Goal: Task Accomplishment & Management: Use online tool/utility

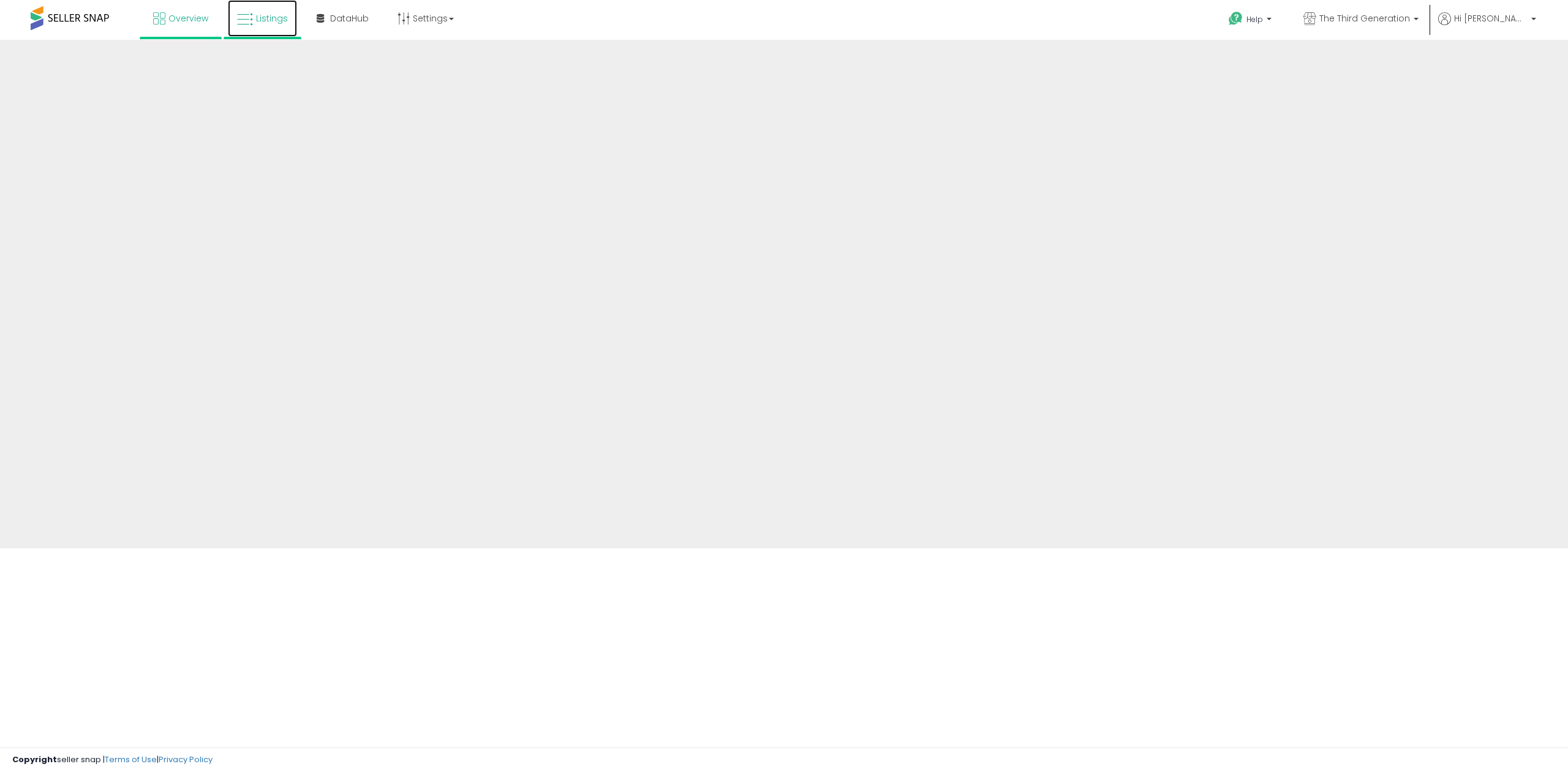
click at [239, 32] on link "Listings" at bounding box center [262, 18] width 69 height 36
click at [273, 23] on span "Listings" at bounding box center [272, 18] width 32 height 12
click at [266, 24] on link "Listings" at bounding box center [262, 18] width 69 height 36
click at [260, 25] on link "Listings" at bounding box center [262, 18] width 69 height 36
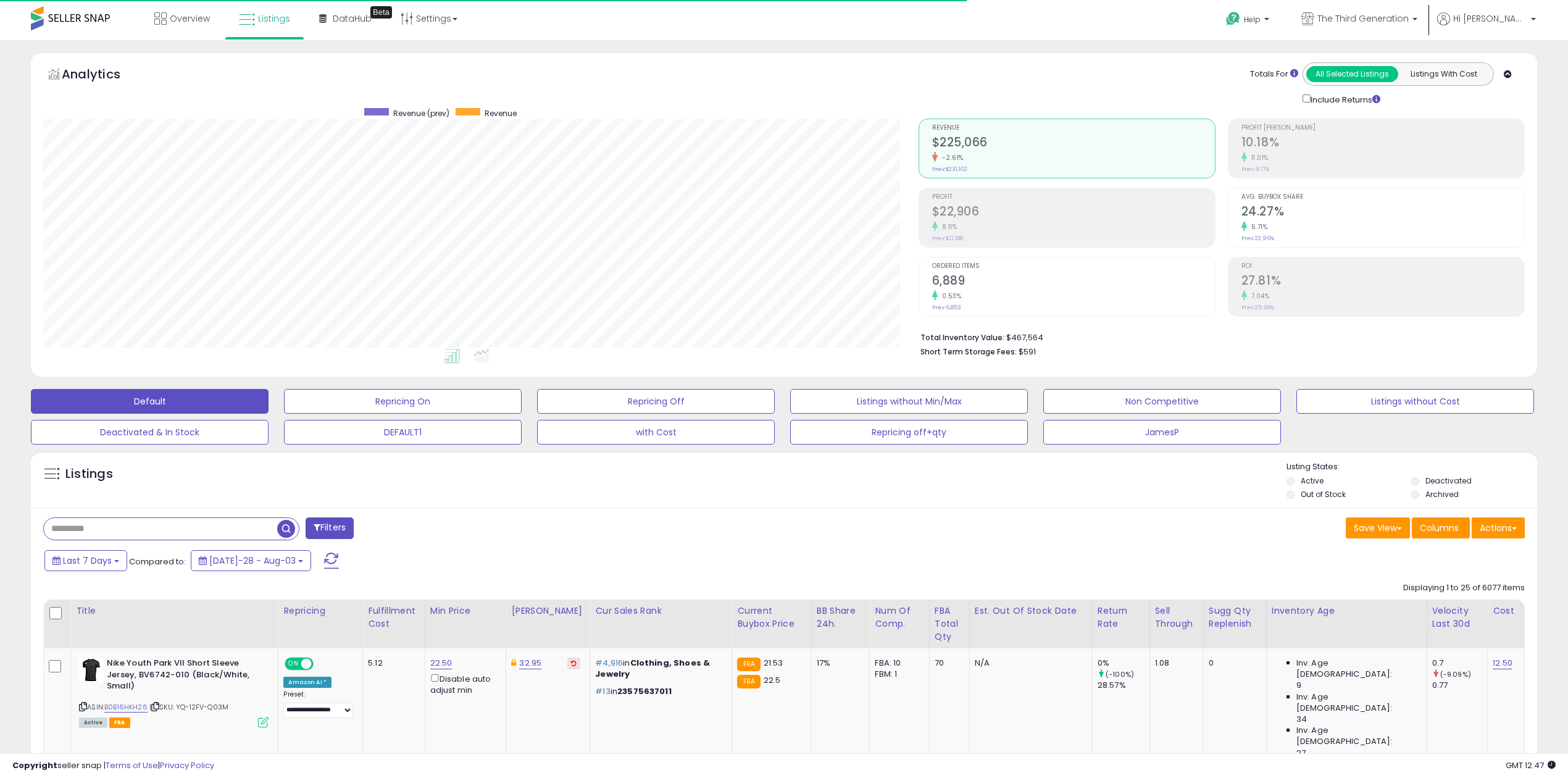
scroll to position [253, 875]
click at [1498, 528] on button "Actions" at bounding box center [1499, 528] width 53 height 21
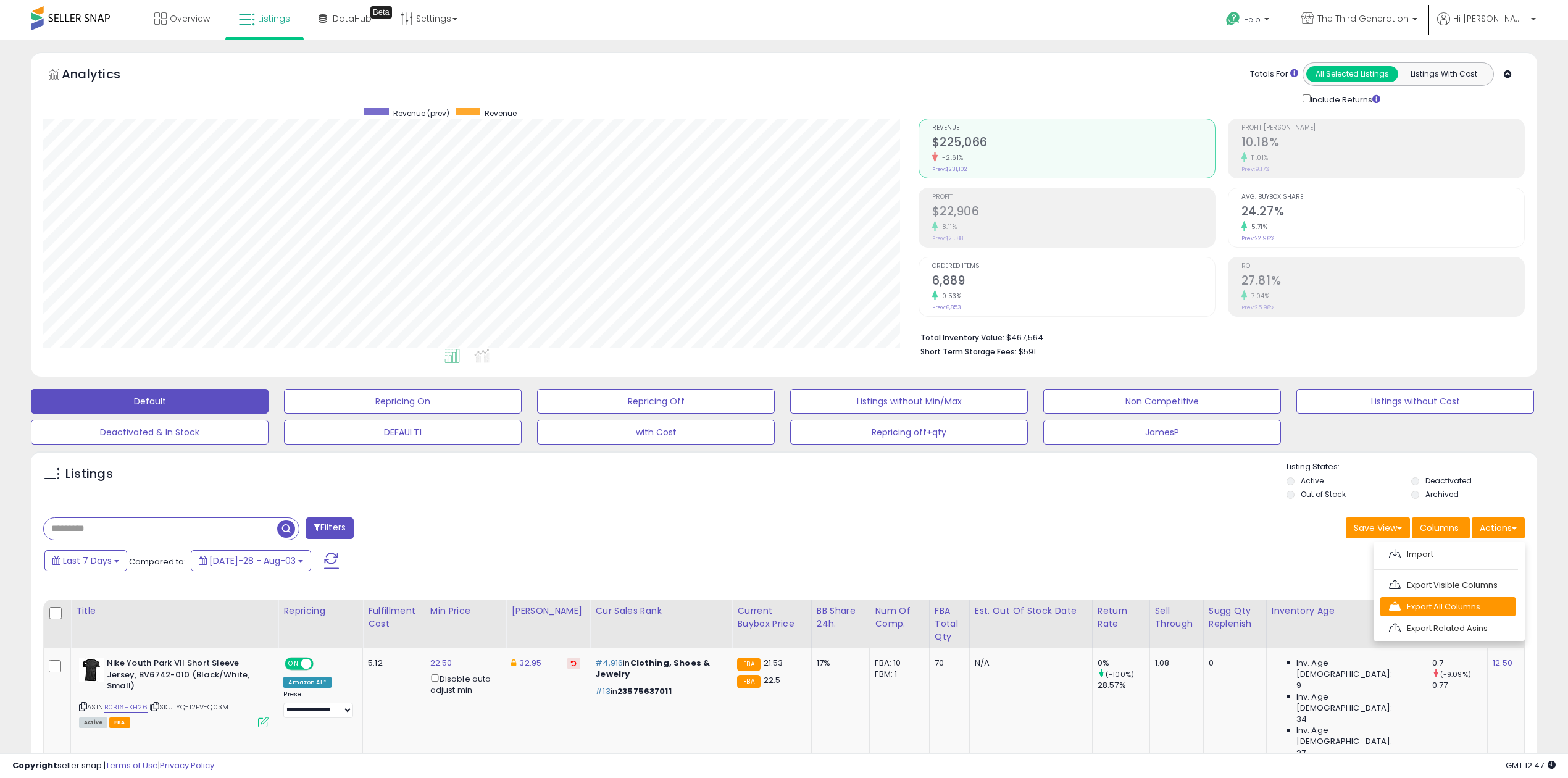
click at [1465, 609] on link "Export All Columns" at bounding box center [1448, 606] width 135 height 19
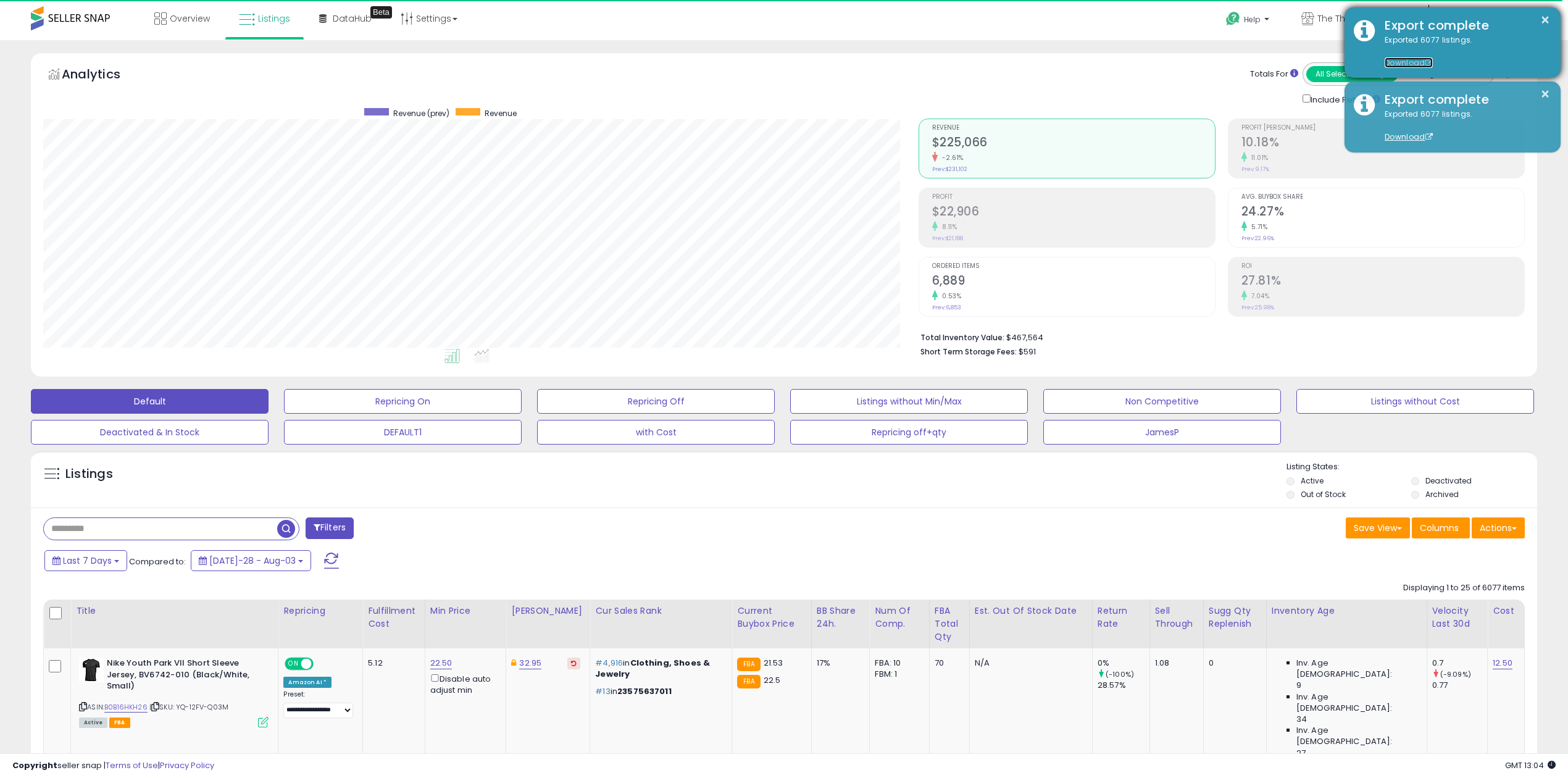
click at [1415, 63] on link "Download" at bounding box center [1409, 62] width 48 height 10
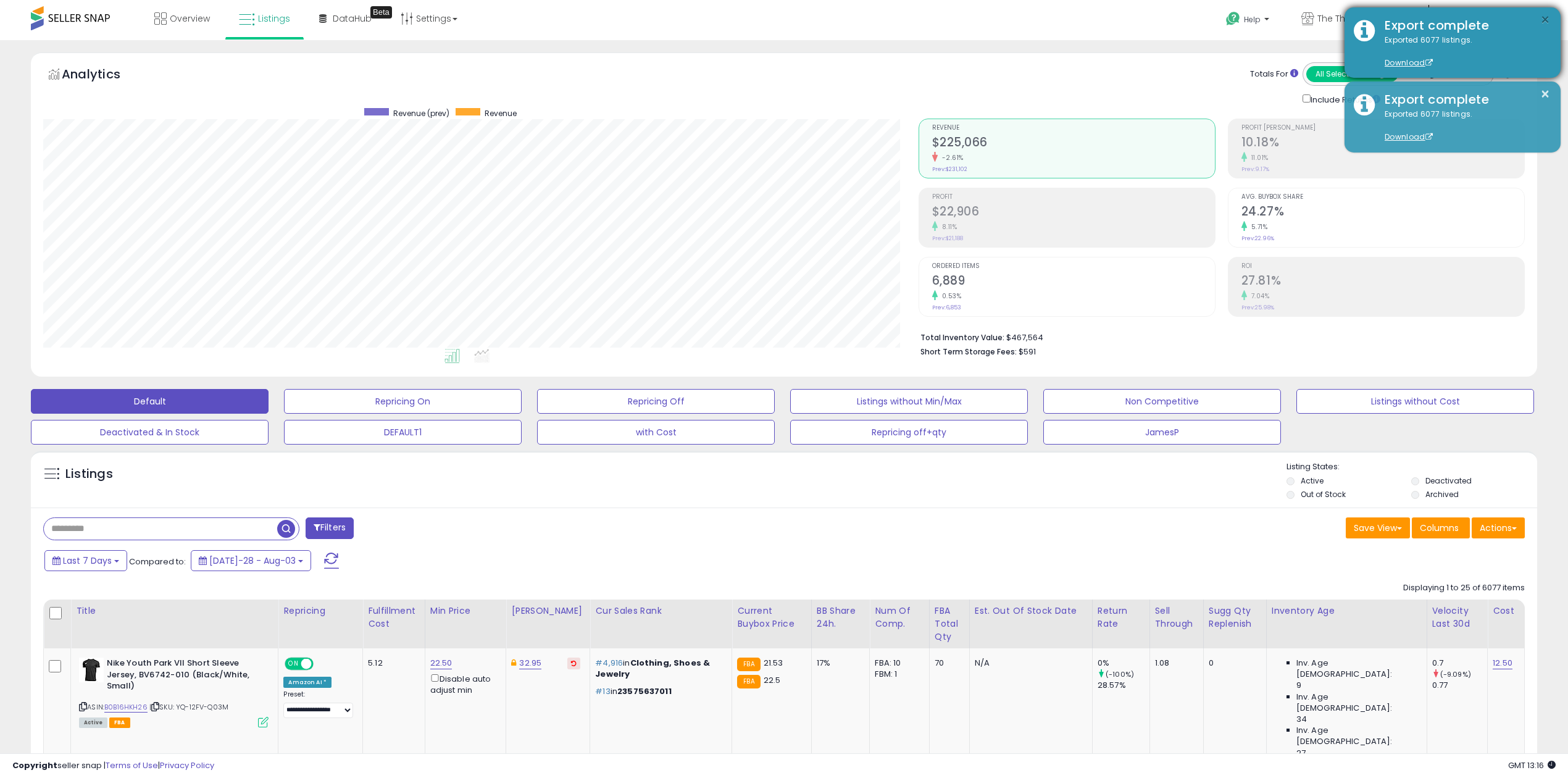
click at [1547, 16] on button "×" at bounding box center [1545, 20] width 10 height 16
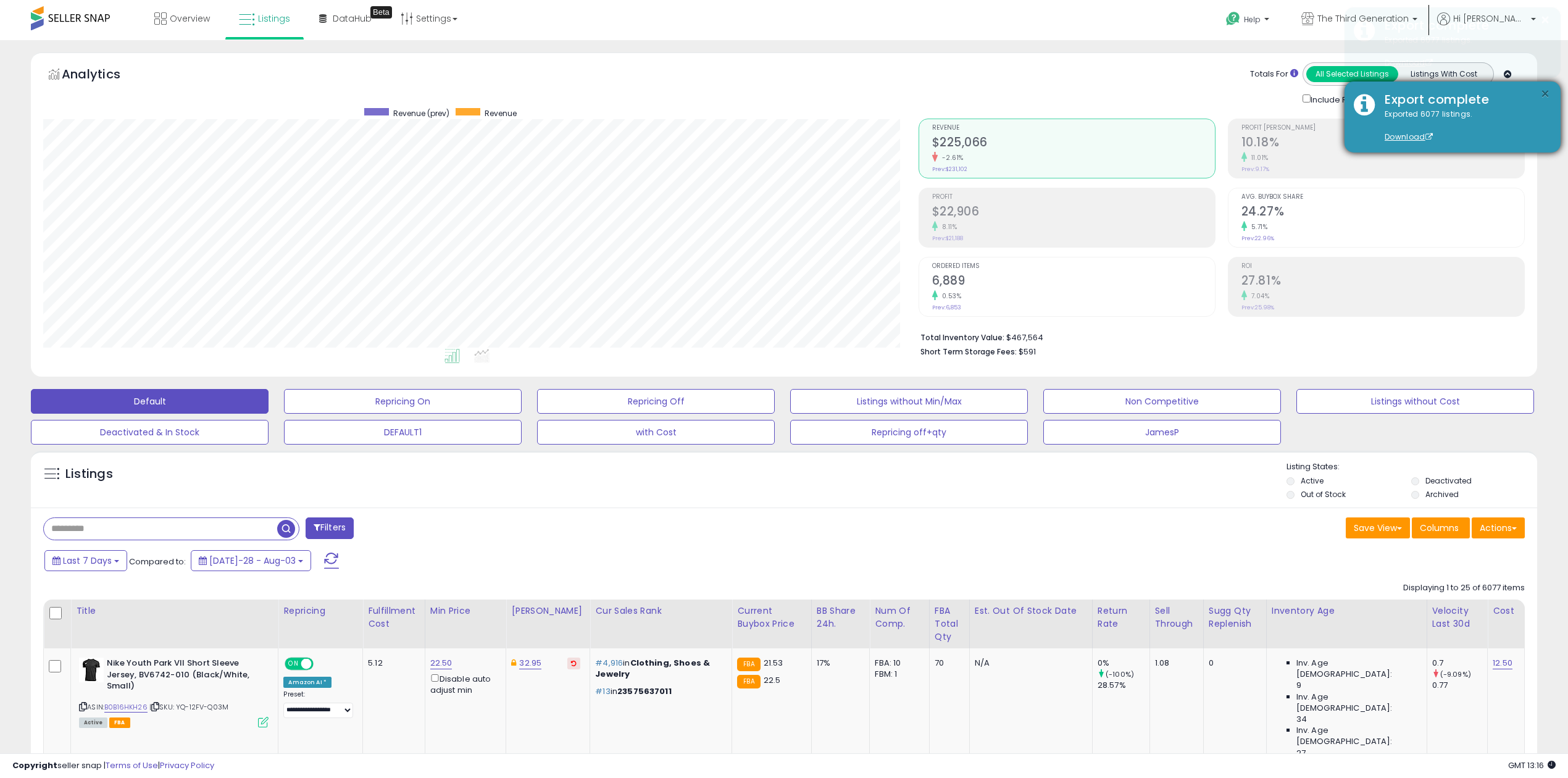
click at [1543, 91] on body "Unable to login Retrieving listings data.. has not yet accepted the Terms of Us…" at bounding box center [784, 389] width 1568 height 778
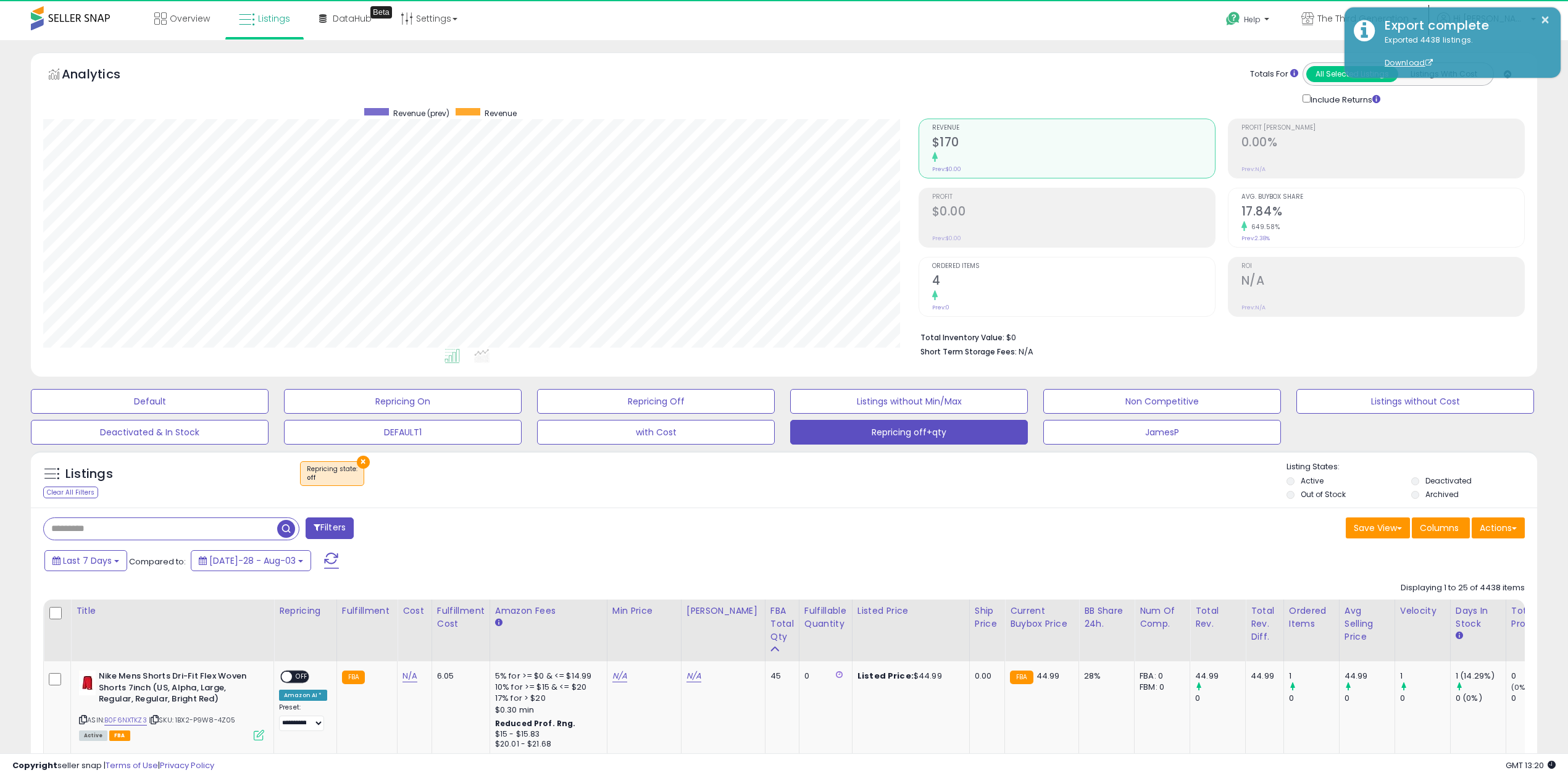
scroll to position [253, 875]
